Goal: Download file/media

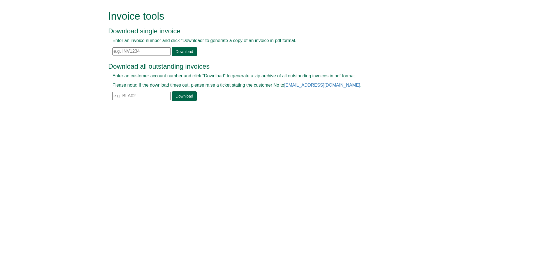
click at [142, 55] on input "text" at bounding box center [141, 51] width 58 height 8
paste input "TJE46"
type input "TJE46"
drag, startPoint x: 132, startPoint y: 55, endPoint x: 54, endPoint y: 54, distance: 77.9
click at [54, 54] on form "Invoice tools Download single invoice Enter an invoice number and click "Downlo…" at bounding box center [268, 56] width 536 height 113
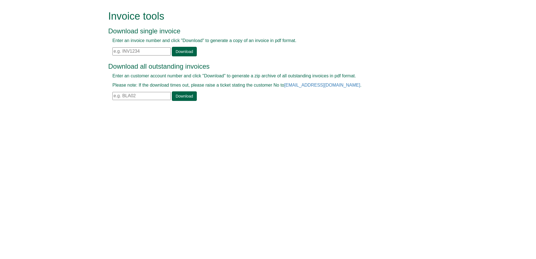
click at [138, 99] on input "text" at bounding box center [141, 96] width 58 height 8
paste input "TJE46"
type input "TJE46"
click at [188, 98] on link "Download" at bounding box center [184, 96] width 25 height 10
click at [194, 89] on div "Enter an customer account number and click "Download" to generate a zip archive…" at bounding box center [261, 87] width 307 height 28
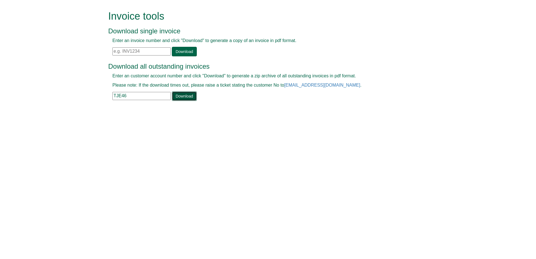
click at [185, 98] on link "Download" at bounding box center [184, 96] width 25 height 10
click at [131, 55] on input "text" at bounding box center [141, 51] width 58 height 8
paste input "IE110033705"
type input "I"
click at [138, 54] on input "text" at bounding box center [141, 51] width 58 height 8
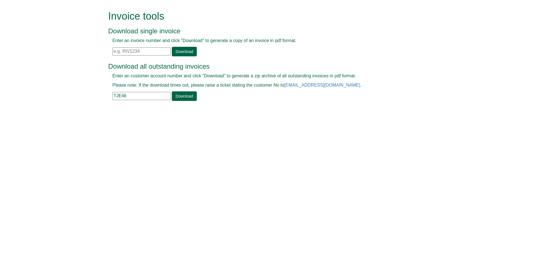
paste input "INV1399436"
type input "INV1399436"
click at [180, 49] on link "Download" at bounding box center [184, 52] width 25 height 10
